Goal: Task Accomplishment & Management: Complete application form

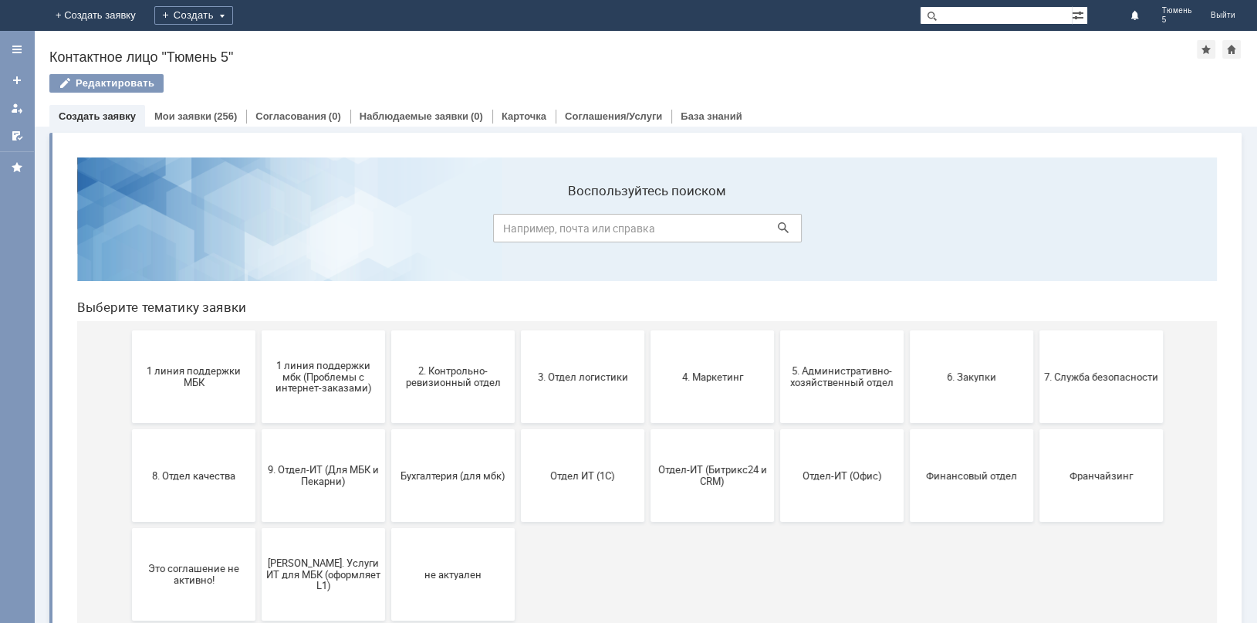
click at [448, 391] on button "2. Контрольно-ревизионный отдел" at bounding box center [452, 376] width 123 height 93
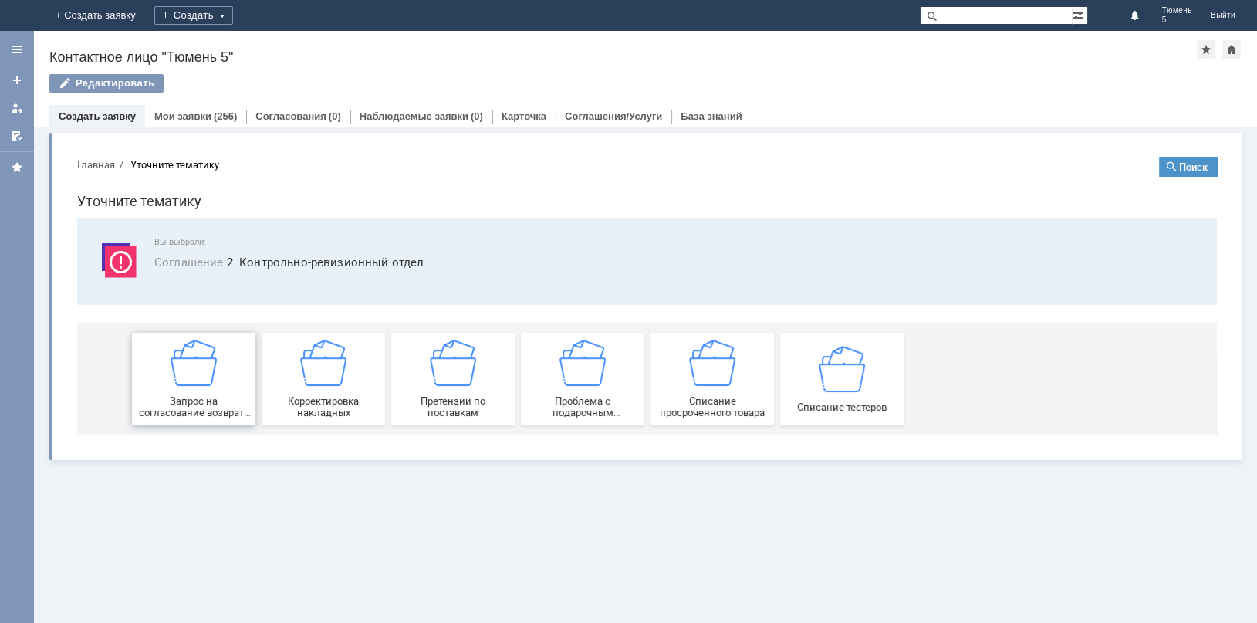
click at [203, 368] on img at bounding box center [194, 363] width 46 height 46
click at [187, 112] on link "Мои заявки" at bounding box center [182, 116] width 57 height 12
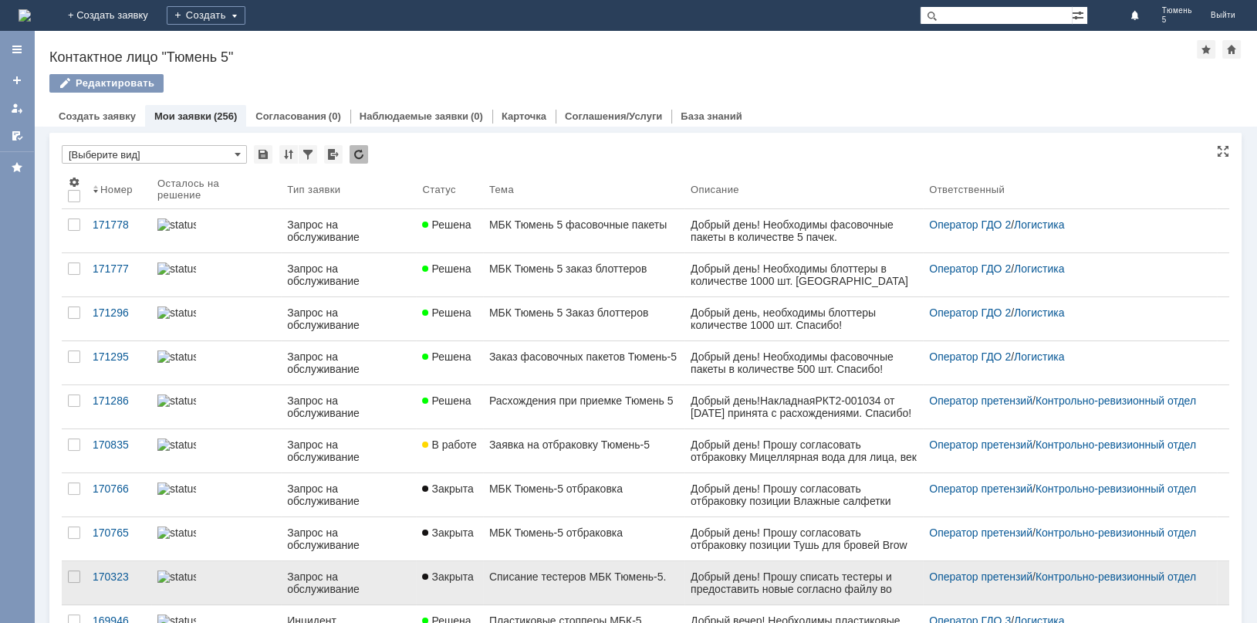
scroll to position [154, 0]
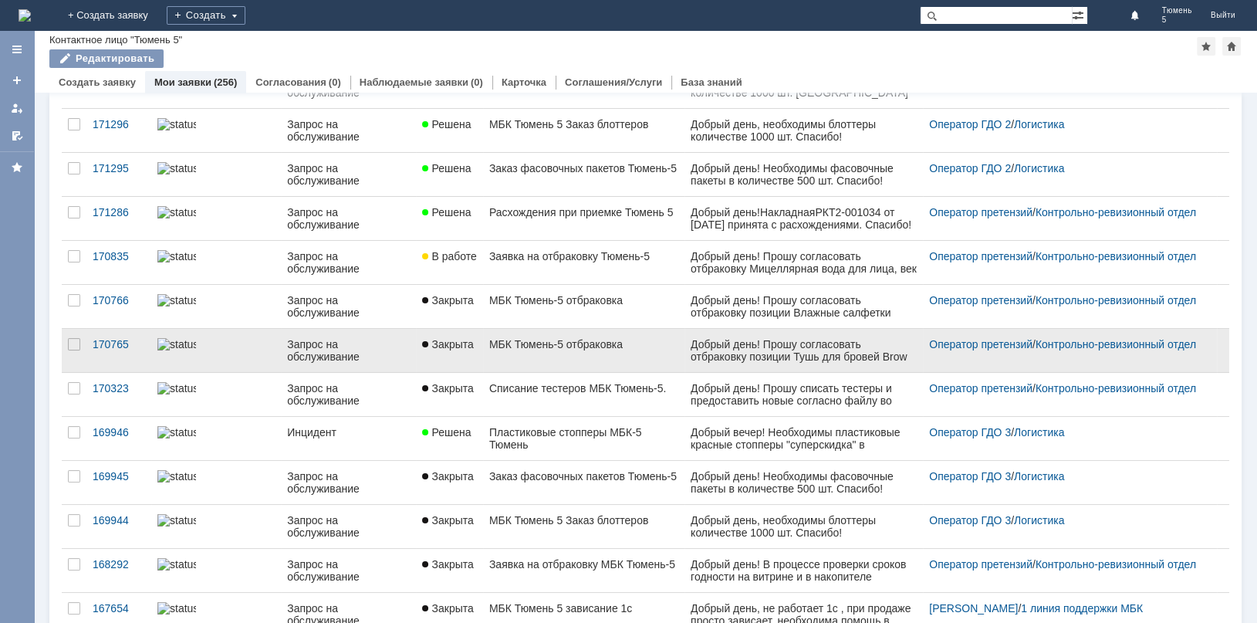
click at [563, 344] on div "МБК Тюмень-5 отбраковка" at bounding box center [583, 344] width 189 height 12
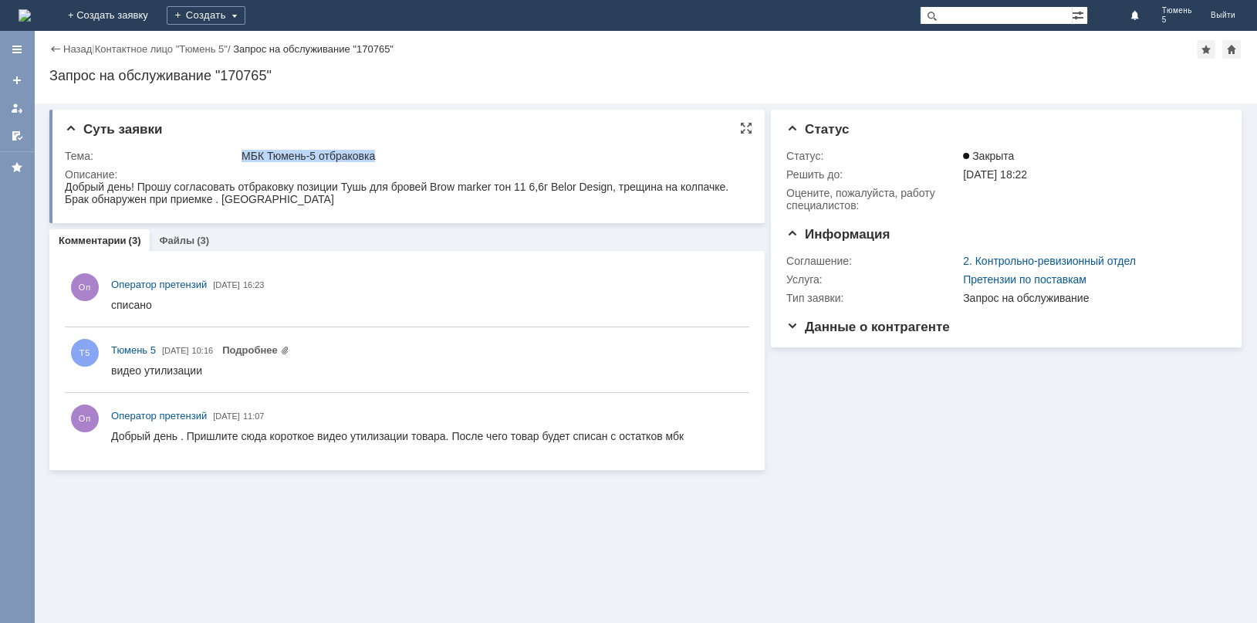
drag, startPoint x: 388, startPoint y: 151, endPoint x: 243, endPoint y: 156, distance: 145.1
click at [243, 156] on div "МБК Тюмень-5 отбраковка" at bounding box center [492, 156] width 501 height 12
copy div "МБК Тюмень-5 отбраковка"
click at [392, 272] on div "Оп Оператор претензий 01.08.2025 16:23" at bounding box center [407, 294] width 684 height 52
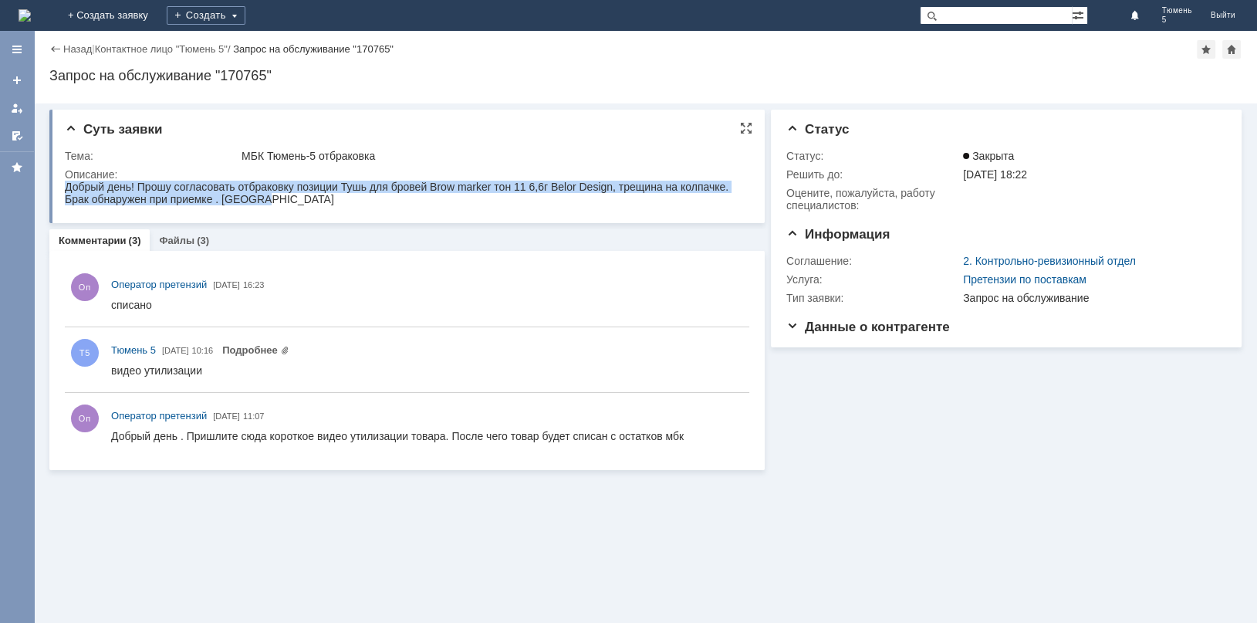
drag, startPoint x: 277, startPoint y: 200, endPoint x: 63, endPoint y: 197, distance: 214.5
click at [65, 197] on html "Добрый день! Прошу согласовать отбраковку позиции Тушь для бровей Brow marker т…" at bounding box center [405, 193] width 681 height 25
copy span "Добрый день! Прошу согласовать отбраковку позиции Тушь для бровей Brow marker т…"
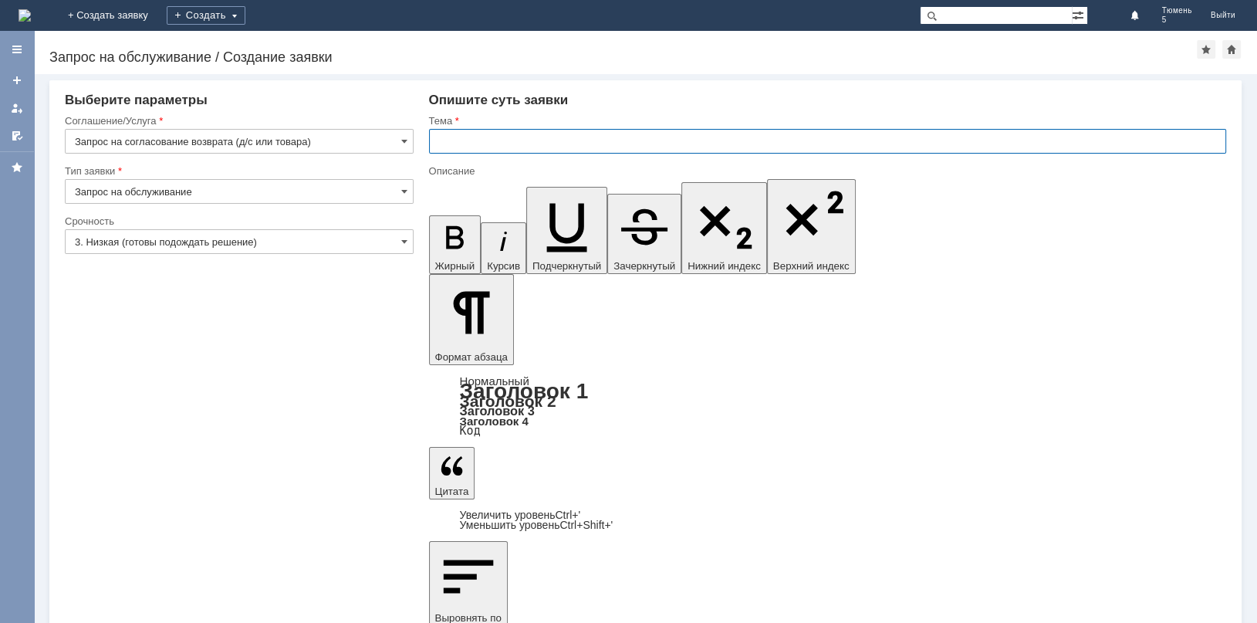
paste input "МБК Тюмень-5 отбраковка"
type input "МБК Тюмень-5 отбраковка"
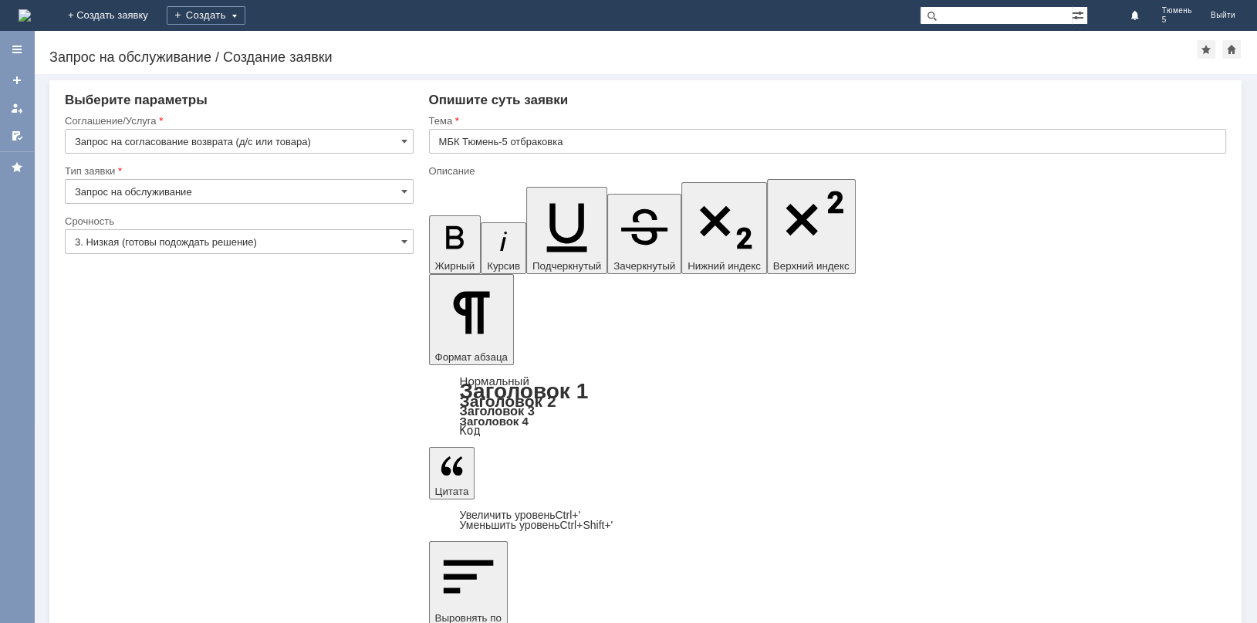
drag, startPoint x: 1103, startPoint y: 4787, endPoint x: 1105, endPoint y: 4805, distance: 17.9
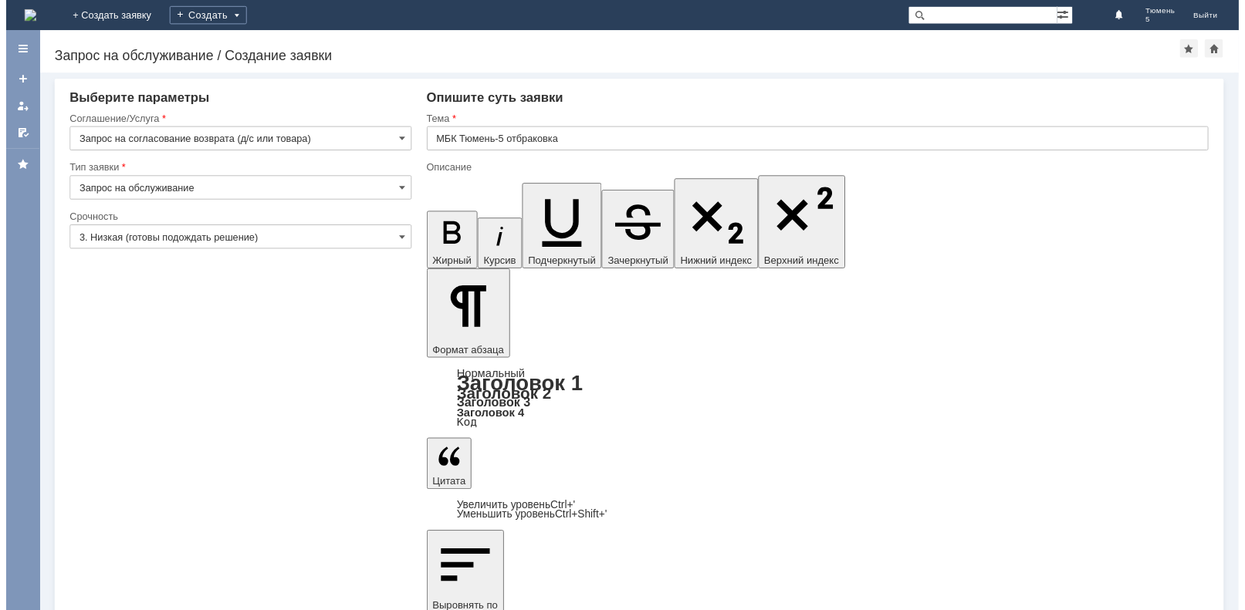
scroll to position [1096, 9]
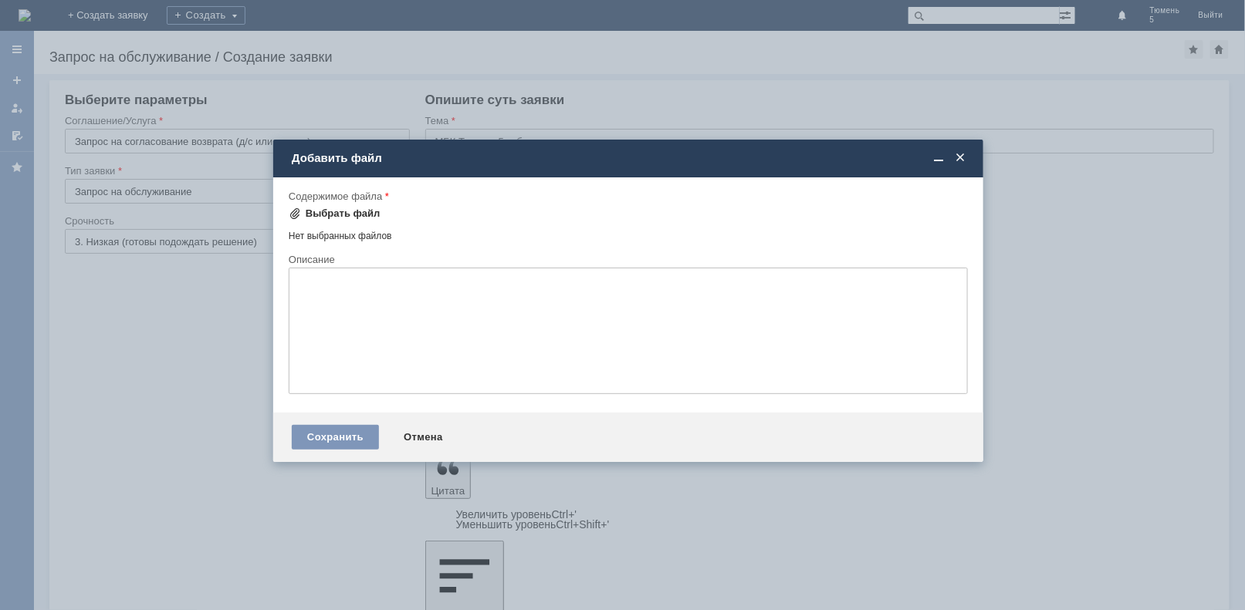
click at [342, 209] on div "Выбрать файл" at bounding box center [343, 214] width 75 height 12
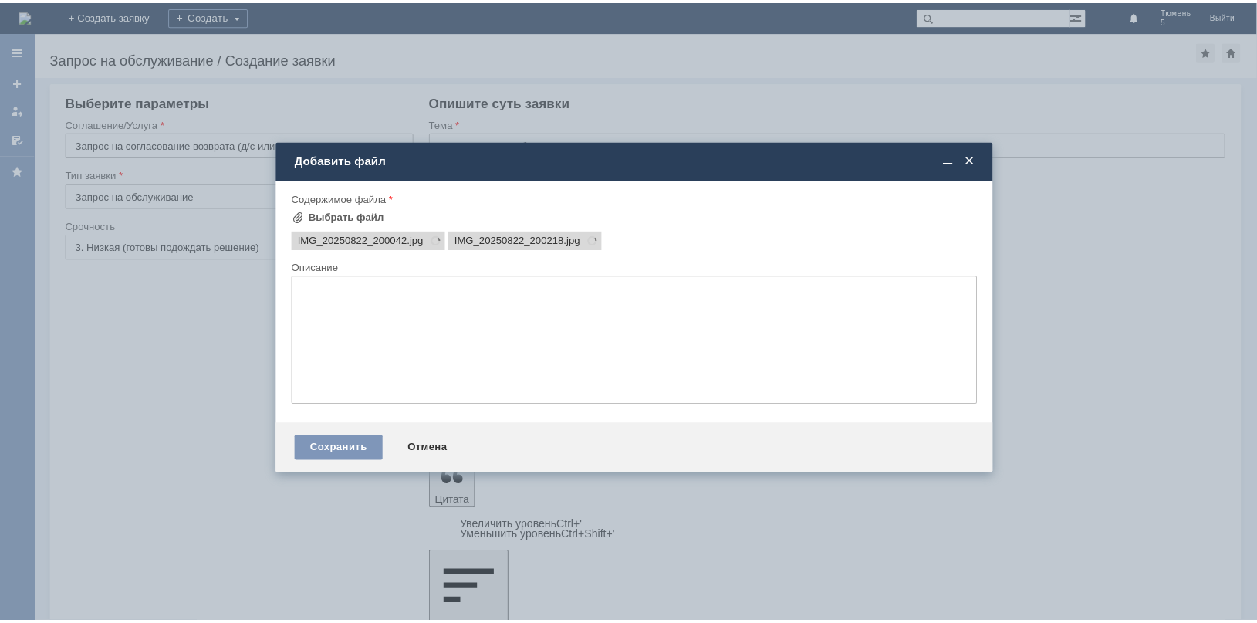
scroll to position [0, 0]
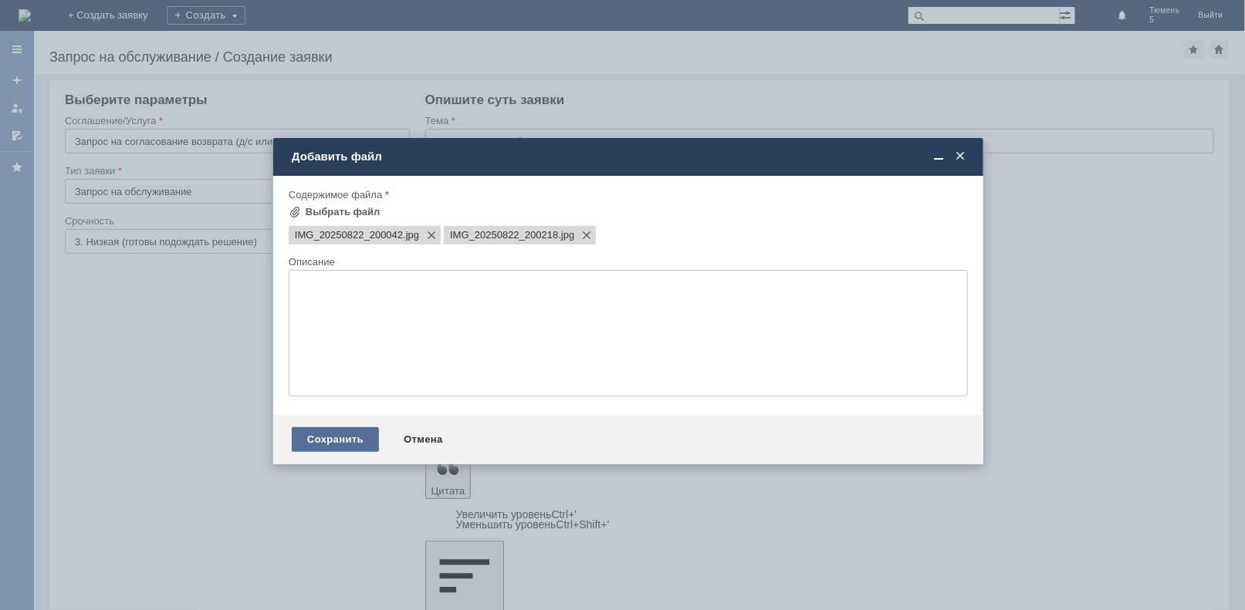
click at [333, 445] on div "Сохранить" at bounding box center [335, 439] width 87 height 25
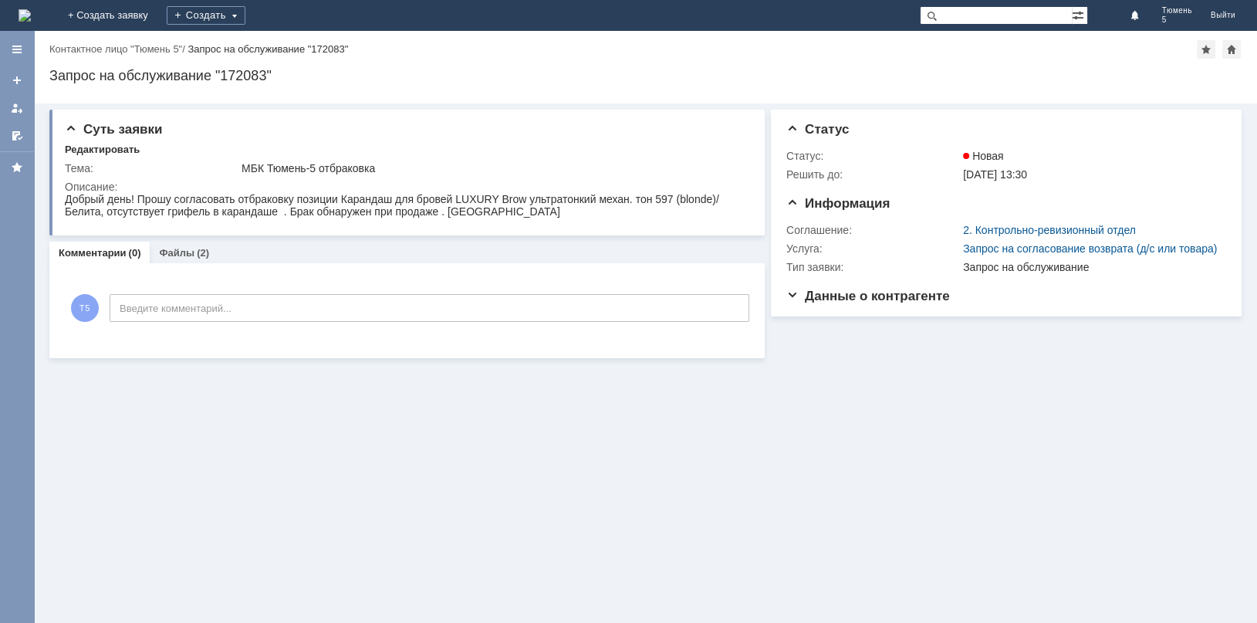
click at [31, 12] on img at bounding box center [25, 15] width 12 height 12
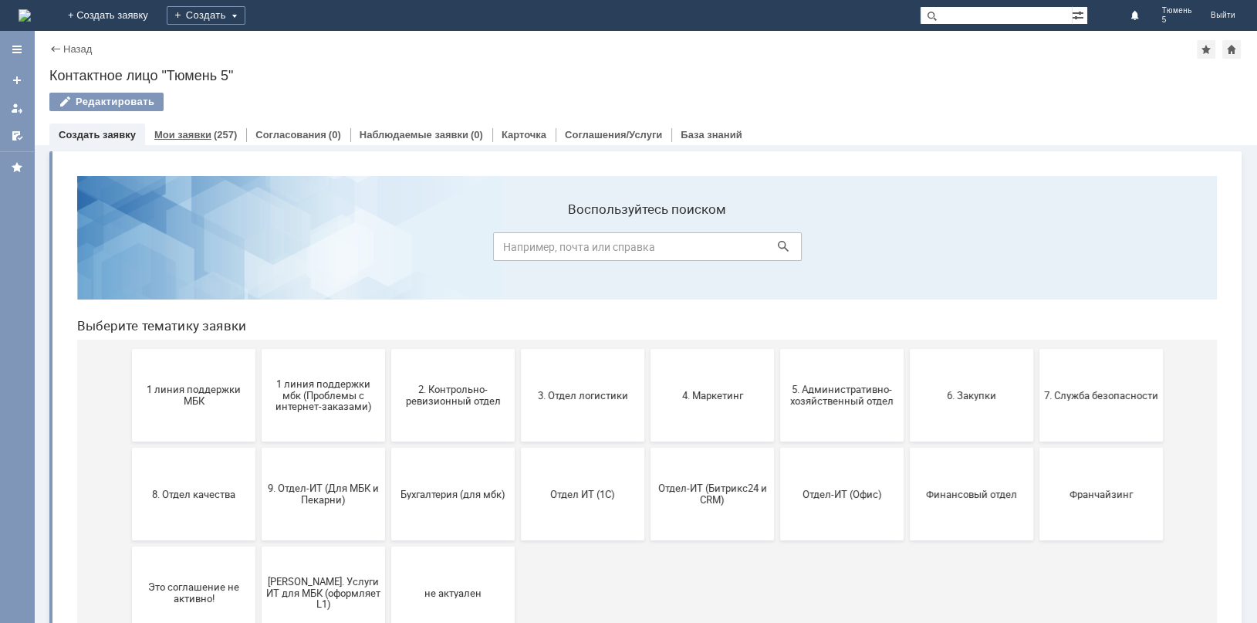
click at [177, 134] on link "Мои заявки" at bounding box center [182, 135] width 57 height 12
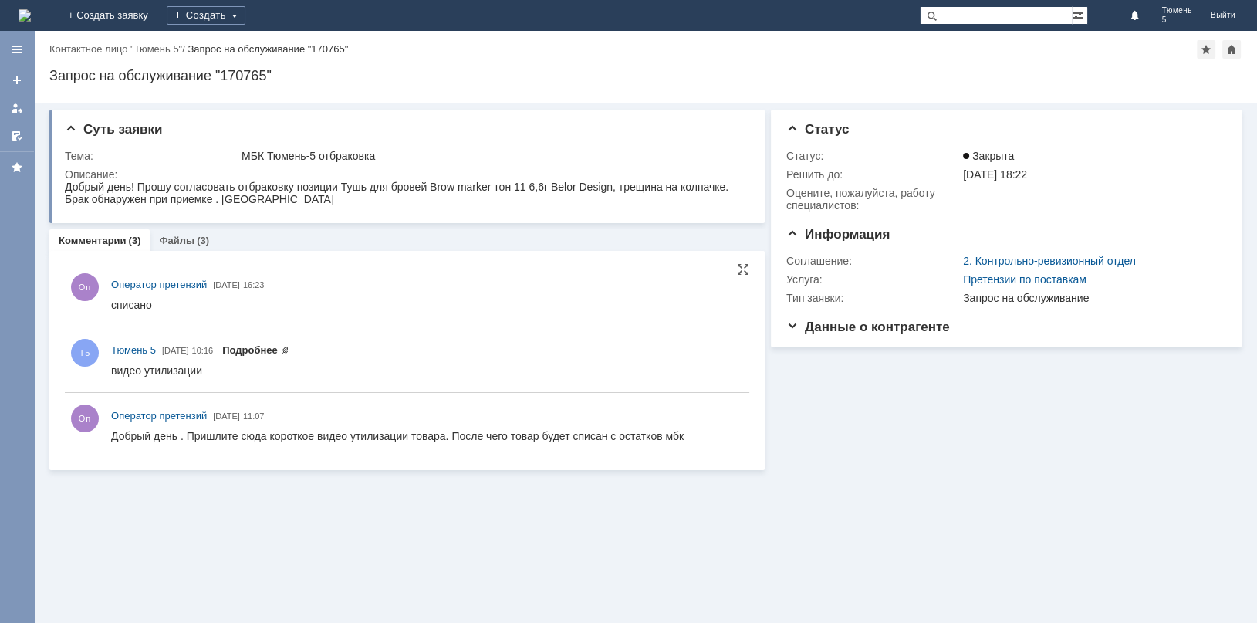
click at [252, 352] on link "Подробнее" at bounding box center [255, 350] width 67 height 12
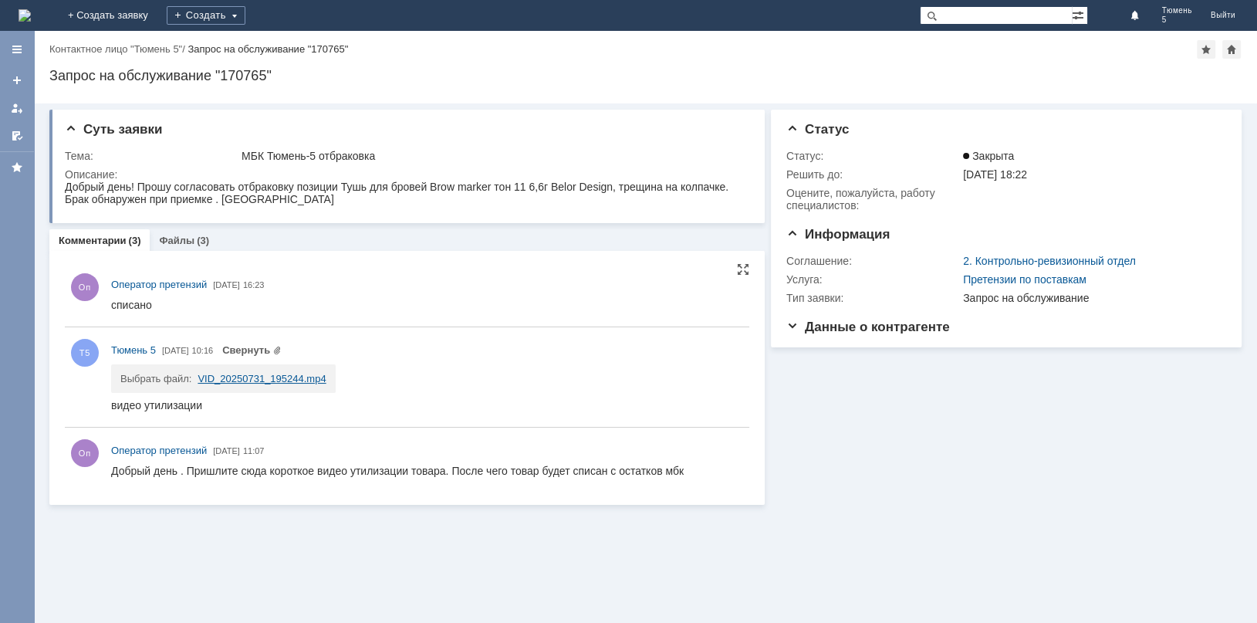
click at [255, 378] on link "VID_20250731_195244.mp4" at bounding box center [262, 379] width 128 height 12
click at [31, 10] on img at bounding box center [25, 15] width 12 height 12
